Goal: Find specific page/section: Locate a particular part of the current website

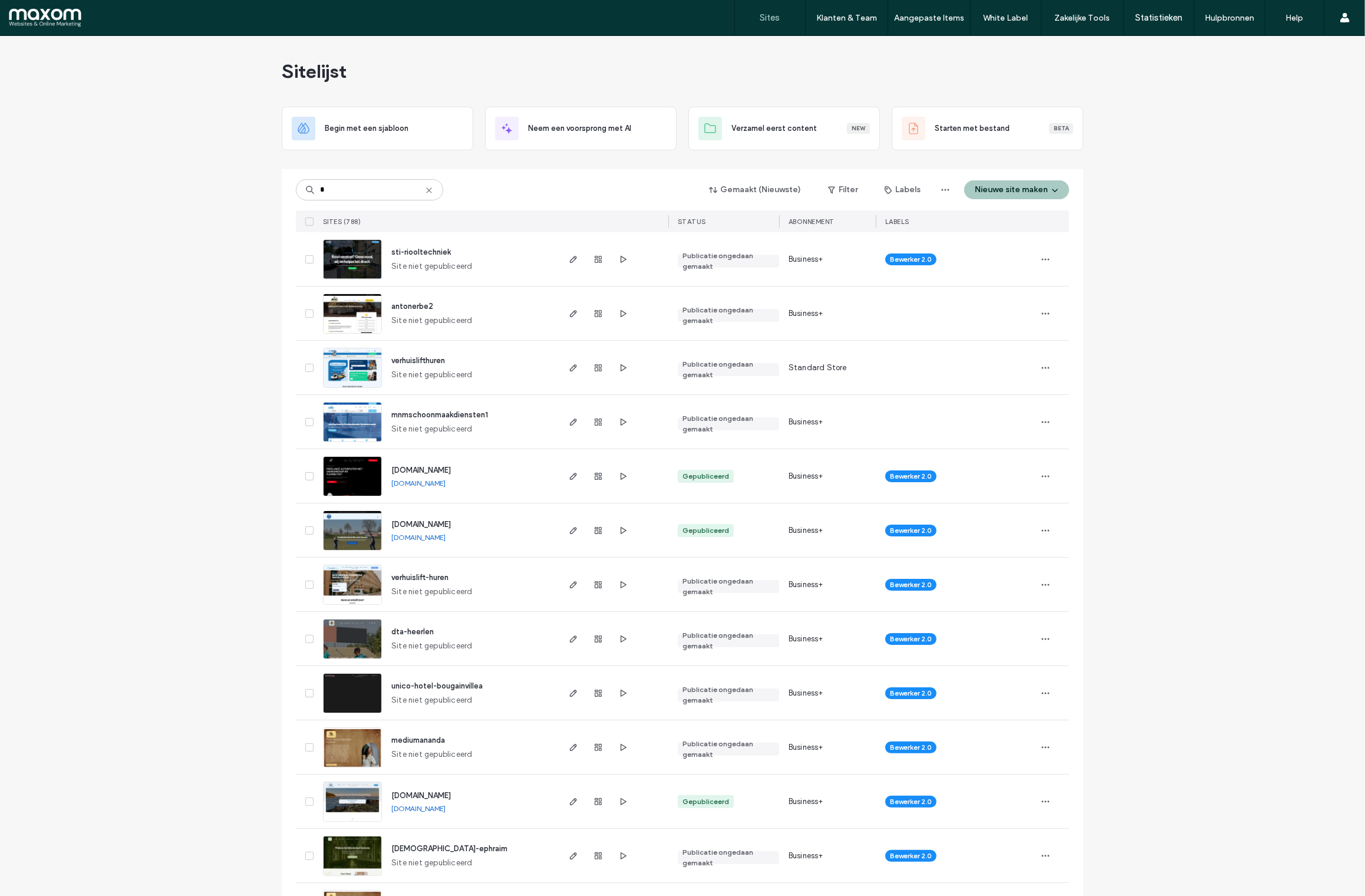
type input "*"
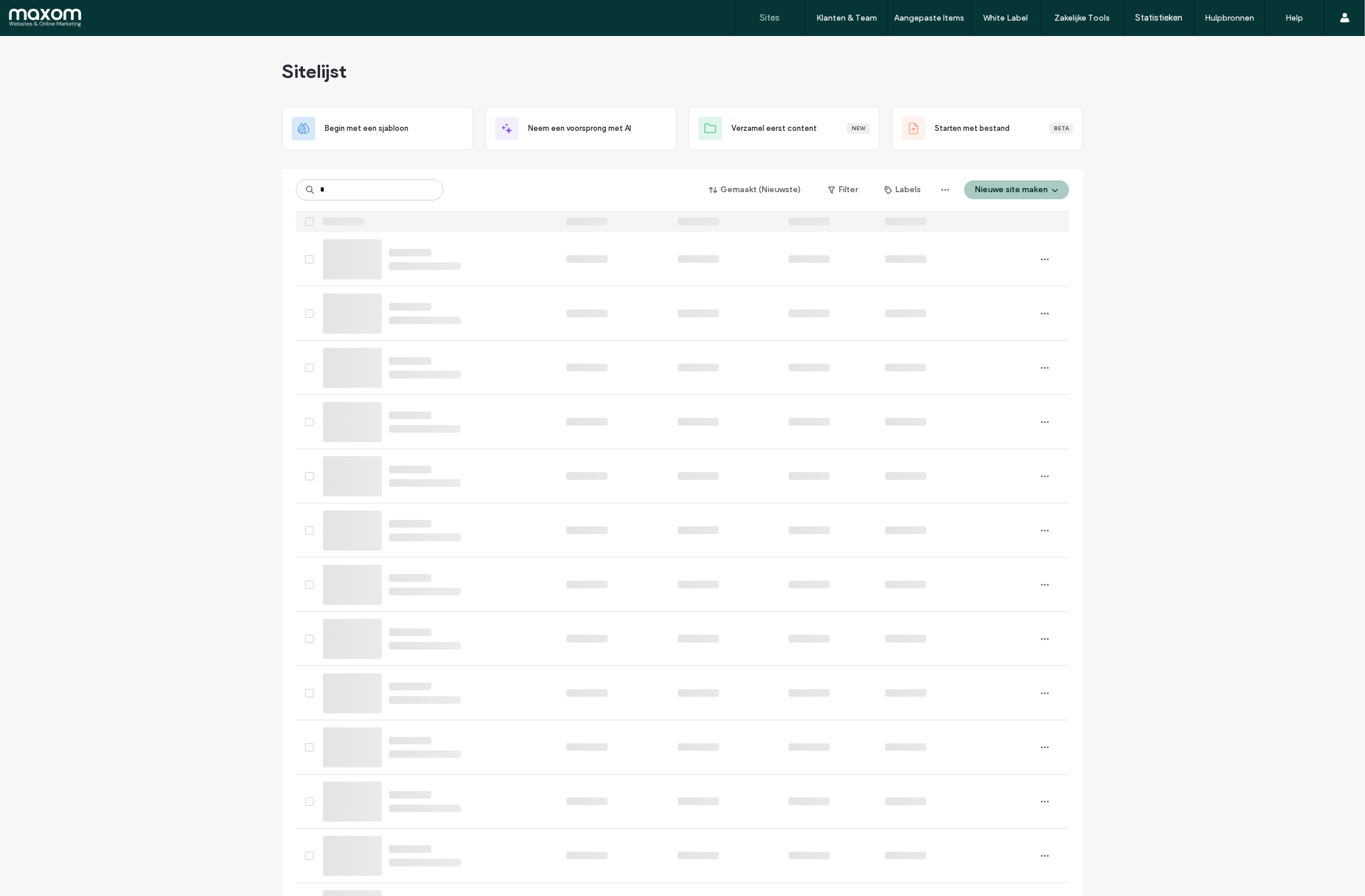
type input "*"
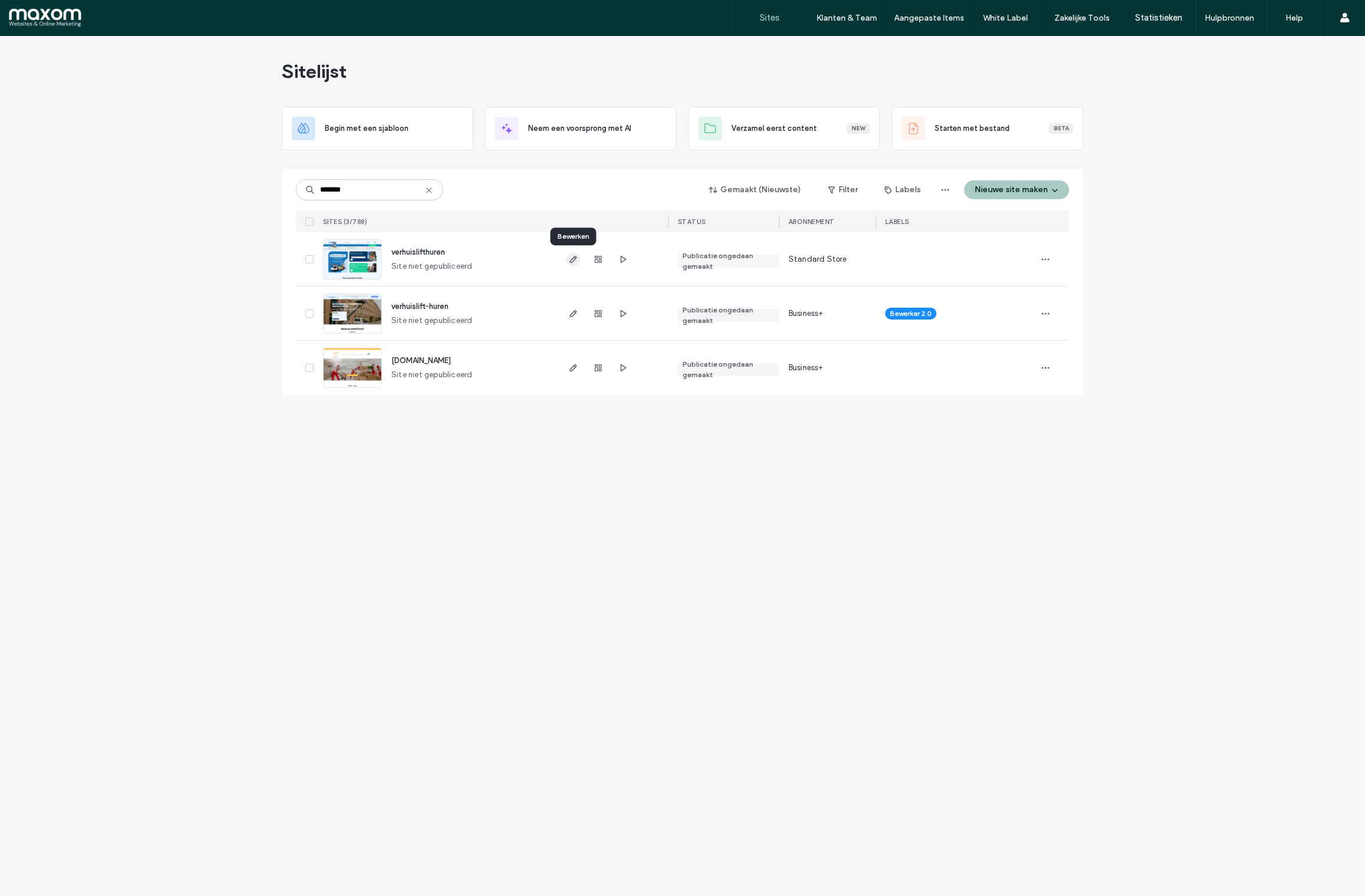
type input "*******"
click at [574, 261] on icon "button" at bounding box center [573, 259] width 9 height 9
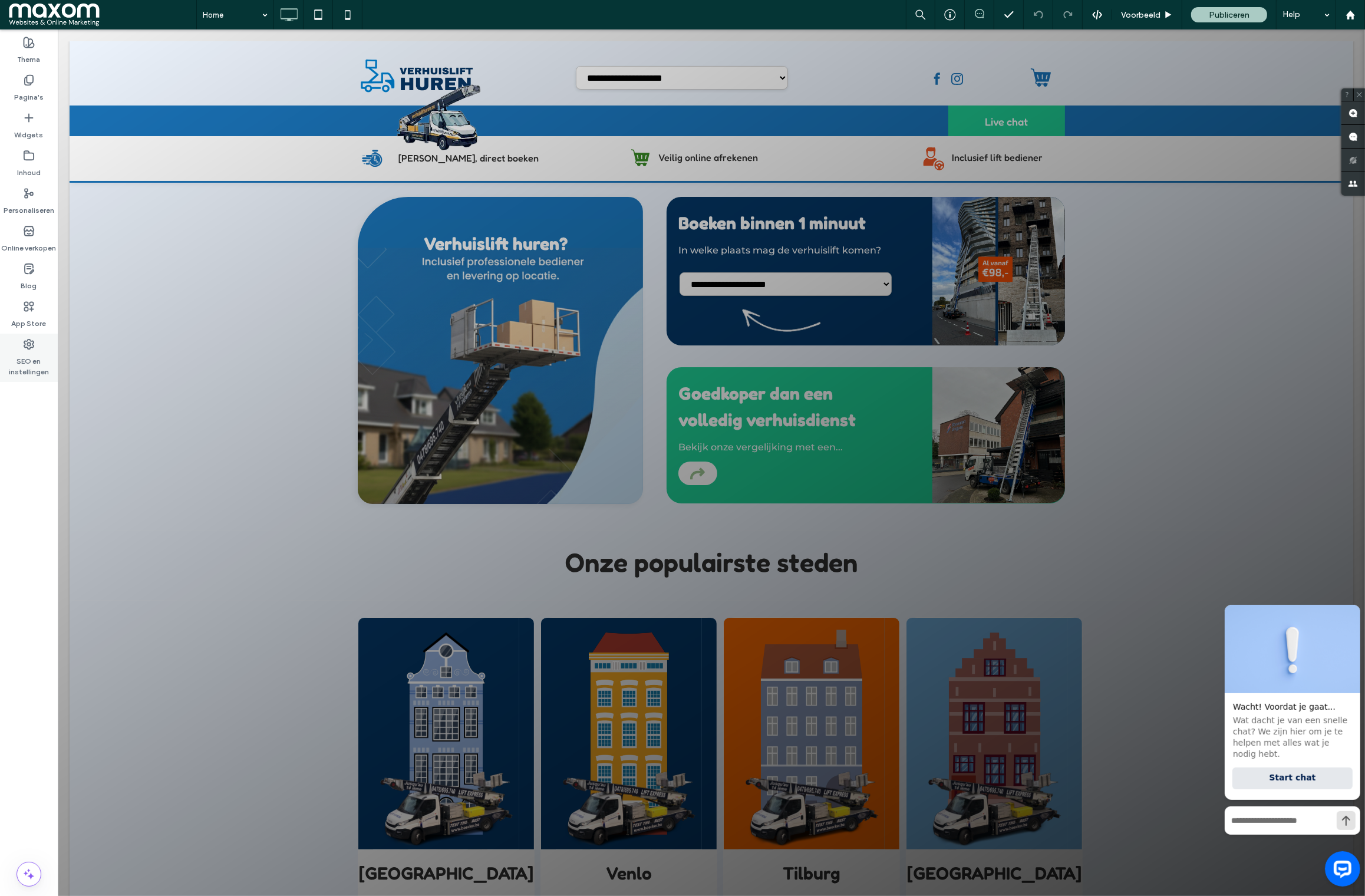
click at [33, 344] on use at bounding box center [29, 344] width 9 height 9
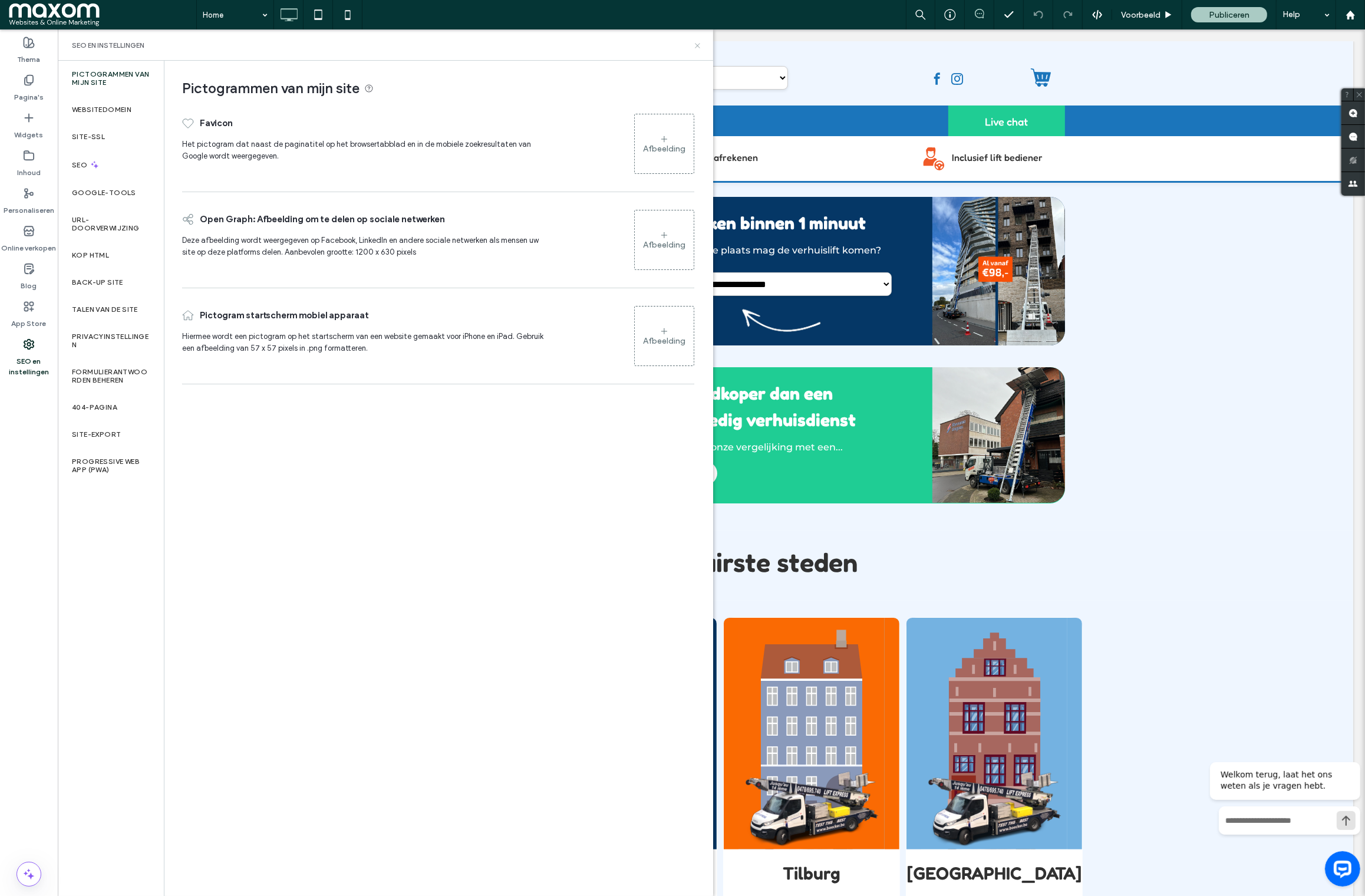
click at [699, 48] on icon at bounding box center [697, 45] width 9 height 9
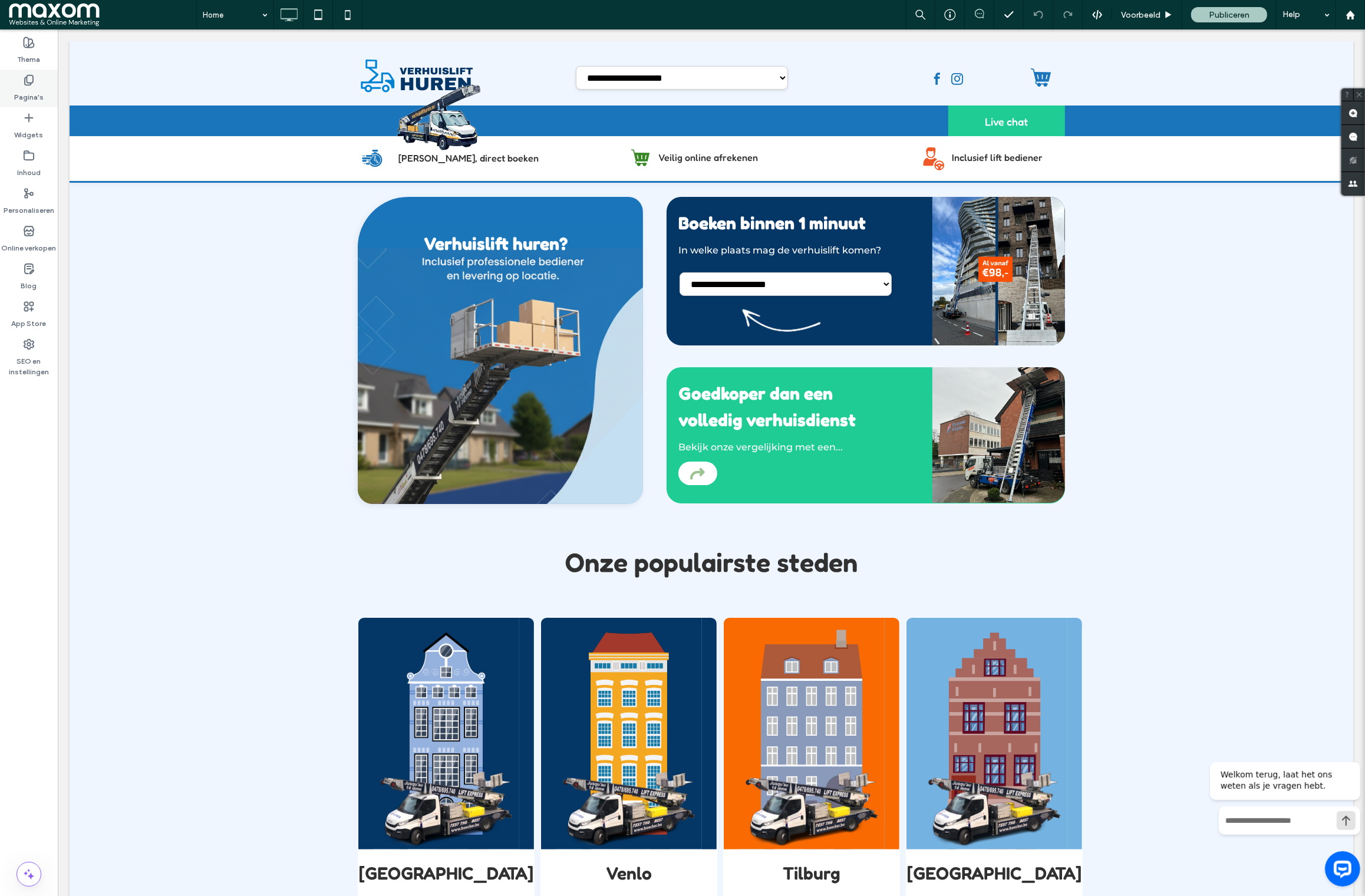
click at [43, 91] on div "Pagina's" at bounding box center [29, 88] width 57 height 38
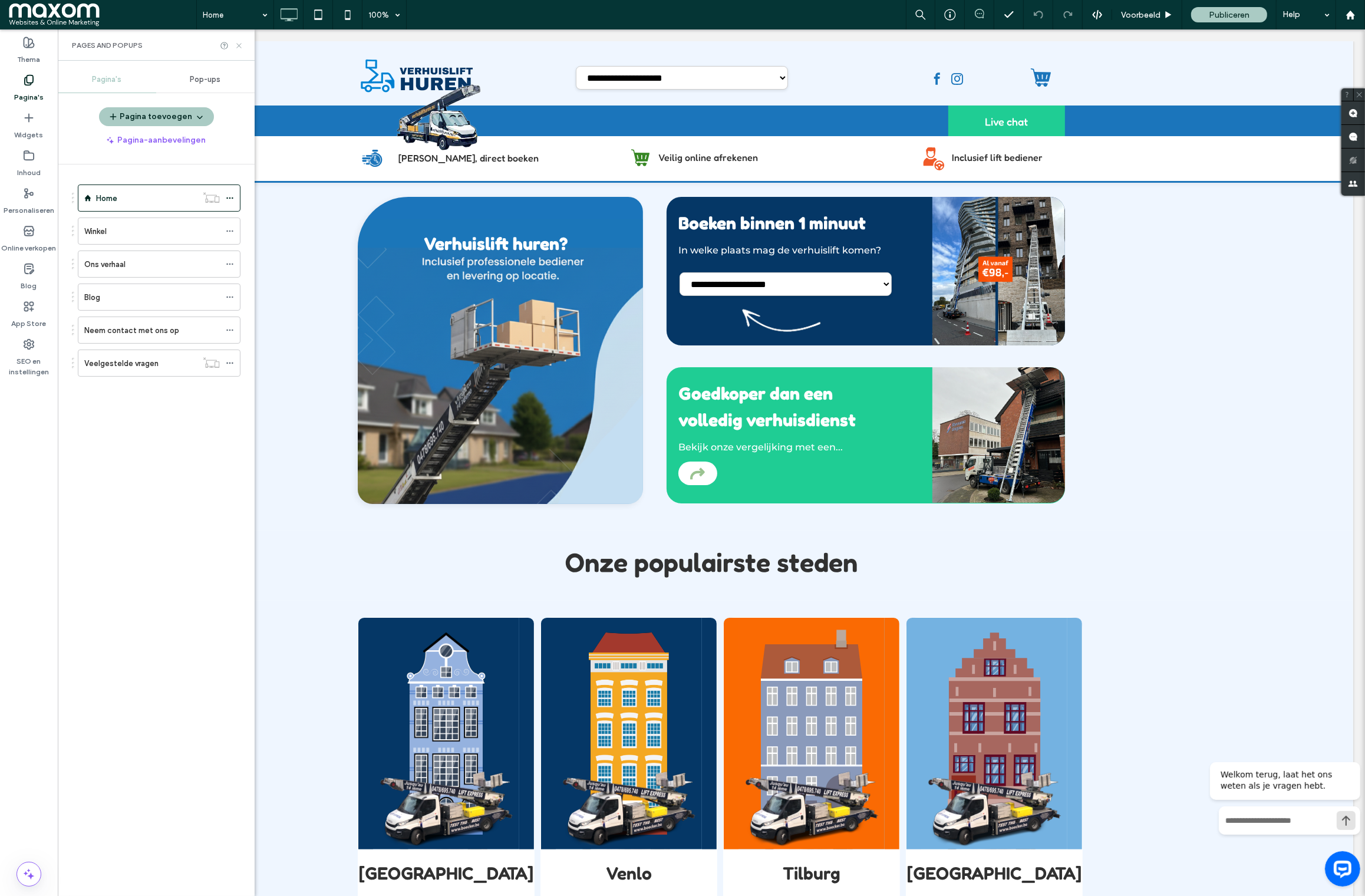
click at [239, 48] on icon at bounding box center [238, 45] width 9 height 9
